Goal: Transaction & Acquisition: Purchase product/service

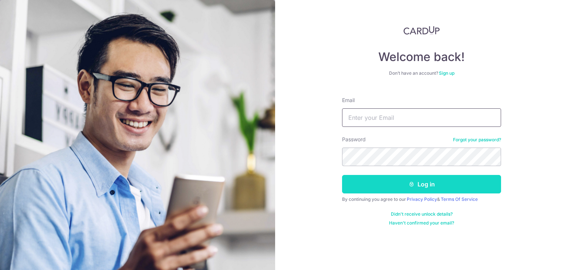
type input "[PERSON_NAME][EMAIL_ADDRESS][DOMAIN_NAME]"
click at [400, 183] on button "Log in" at bounding box center [421, 184] width 159 height 18
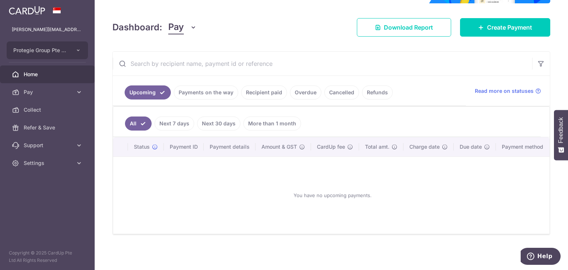
scroll to position [83, 0]
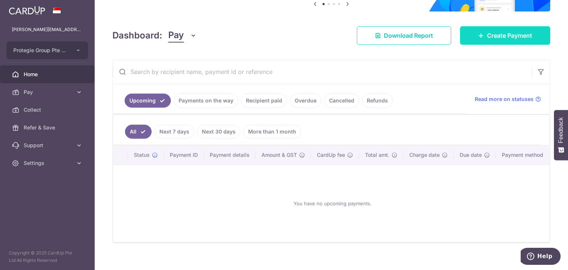
click at [494, 37] on span "Create Payment" at bounding box center [509, 35] width 45 height 9
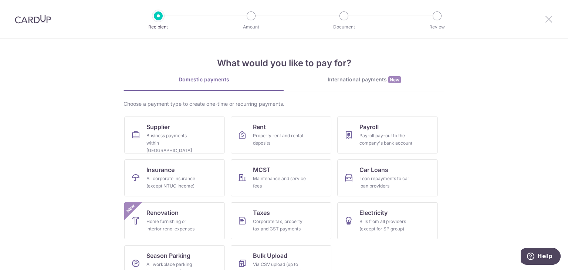
click at [548, 18] on icon at bounding box center [548, 18] width 9 height 9
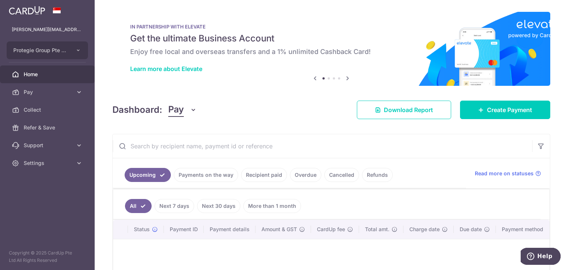
click at [241, 175] on link "Recipient paid" at bounding box center [264, 175] width 46 height 14
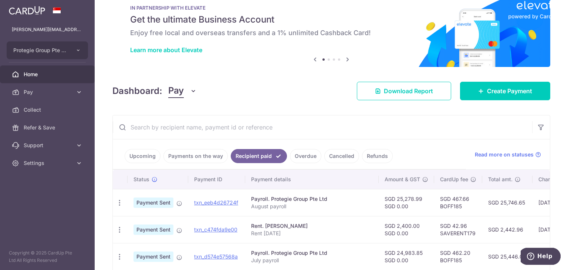
scroll to position [17, 0]
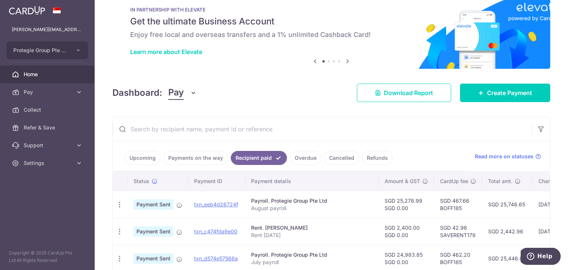
click at [143, 159] on link "Upcoming" at bounding box center [143, 158] width 36 height 14
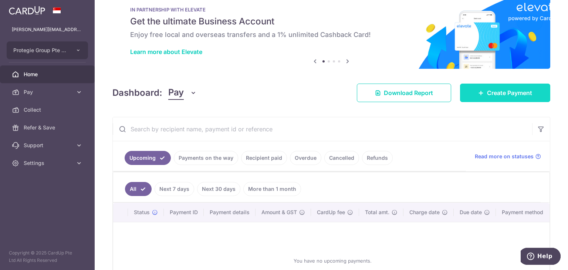
click at [514, 94] on span "Create Payment" at bounding box center [509, 92] width 45 height 9
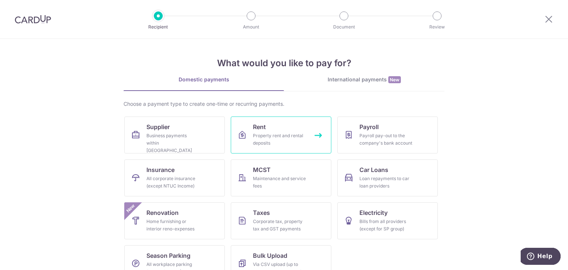
click at [270, 141] on div "Property rent and rental deposits" at bounding box center [279, 139] width 53 height 15
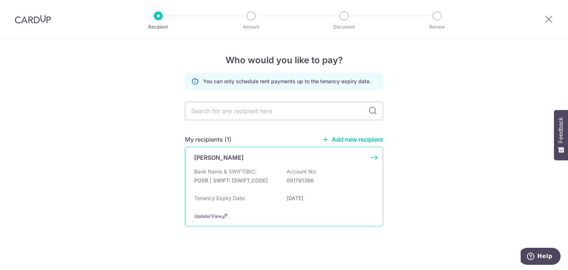
click at [258, 176] on div "Bank Name & SWIFT/BIC: POSB | SWIFT: DBSSSGSGXXX Account No: 091791366" at bounding box center [284, 180] width 180 height 24
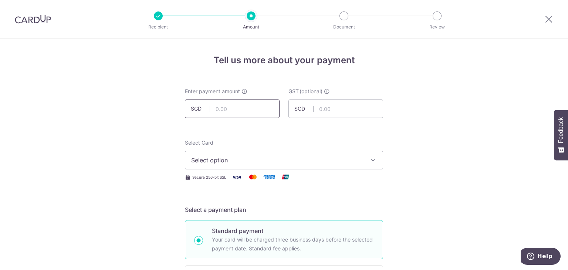
click at [242, 109] on input "text" at bounding box center [232, 108] width 95 height 18
type input "2,400.00"
click at [270, 157] on span "Select option" at bounding box center [277, 160] width 172 height 9
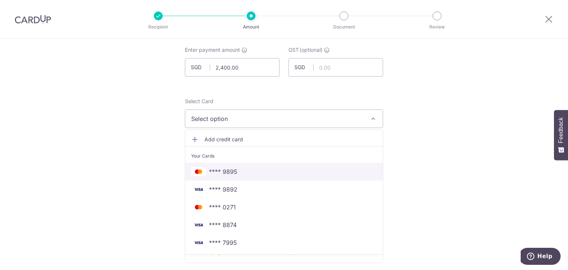
scroll to position [44, 0]
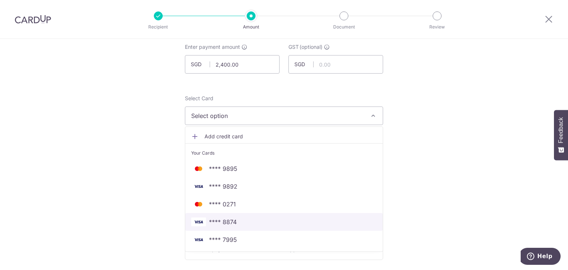
click at [265, 220] on span "**** 8874" at bounding box center [284, 221] width 186 height 9
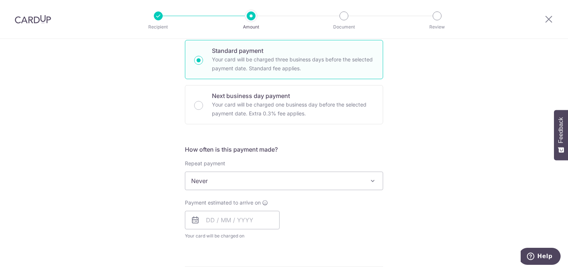
scroll to position [234, 0]
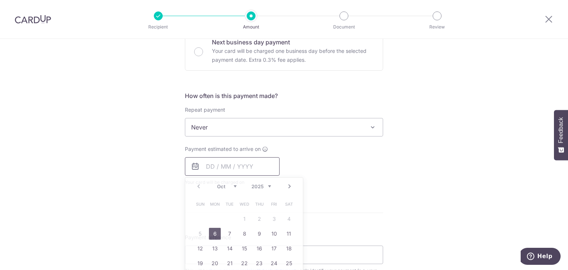
click at [252, 159] on input "text" at bounding box center [232, 166] width 95 height 18
click at [212, 234] on link "6" at bounding box center [215, 234] width 12 height 12
type input "06/10/2025"
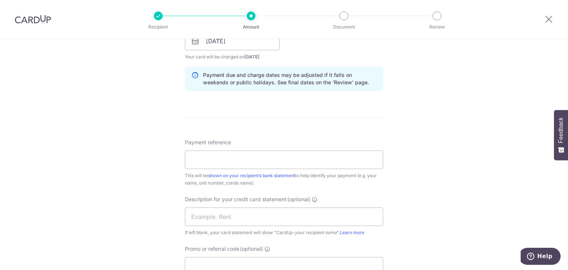
scroll to position [359, 0]
click at [268, 159] on input "Payment reference" at bounding box center [284, 159] width 198 height 18
click at [213, 157] on input "Rent Jul 2025" at bounding box center [284, 159] width 198 height 18
drag, startPoint x: 232, startPoint y: 157, endPoint x: 184, endPoint y: 163, distance: 48.0
click at [185, 163] on input "Rent Oct 2025" at bounding box center [284, 159] width 198 height 18
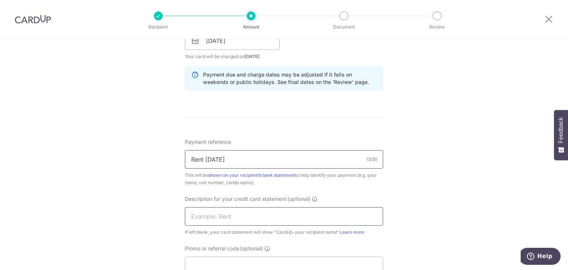
type input "Rent Oct 2025"
click at [191, 215] on input "text" at bounding box center [284, 216] width 198 height 18
paste input "Rent Oct 2025"
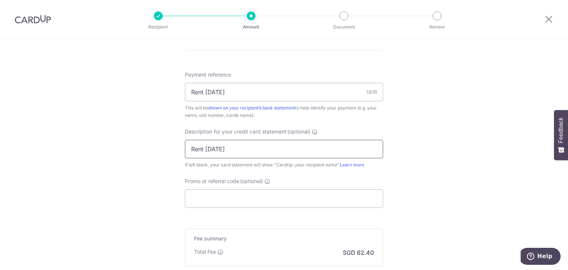
scroll to position [428, 0]
type input "Rent [DATE]"
click at [272, 200] on input "Promo or referral code (optional)" at bounding box center [284, 196] width 198 height 18
paste input "SAVERENT179"
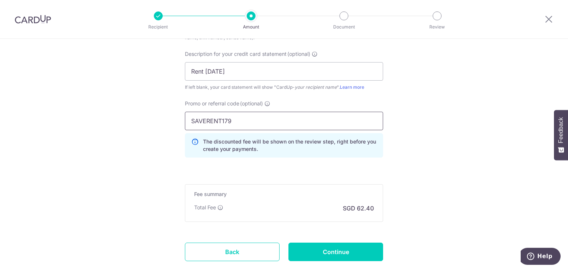
scroll to position [505, 0]
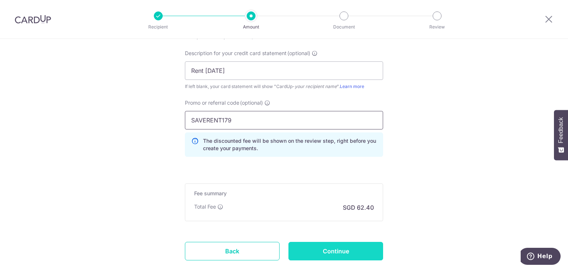
type input "SAVERENT179"
click at [351, 256] on input "Continue" at bounding box center [335, 251] width 95 height 18
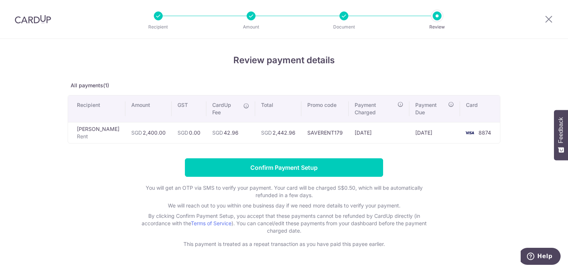
click at [157, 15] on div at bounding box center [158, 15] width 9 height 9
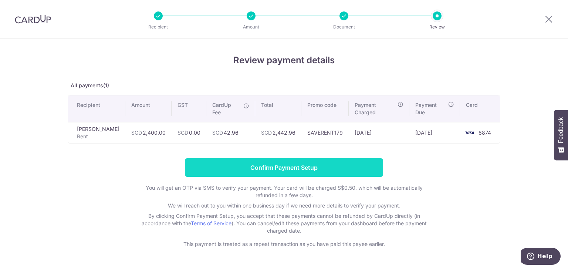
click at [356, 160] on input "Confirm Payment Setup" at bounding box center [284, 167] width 198 height 18
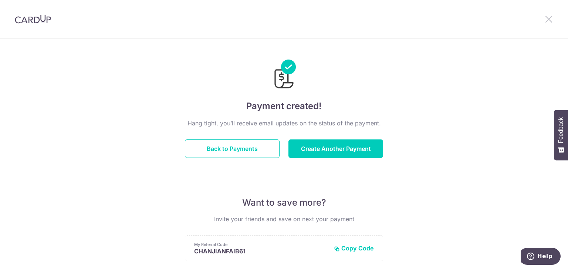
click at [546, 20] on icon at bounding box center [548, 18] width 9 height 9
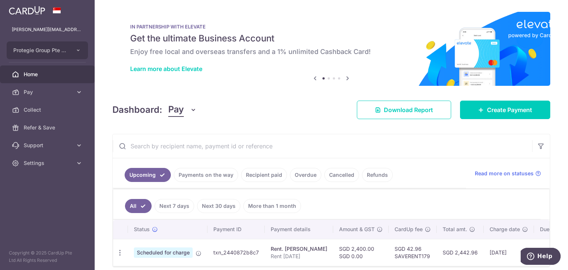
scroll to position [35, 0]
